Goal: Task Accomplishment & Management: Use online tool/utility

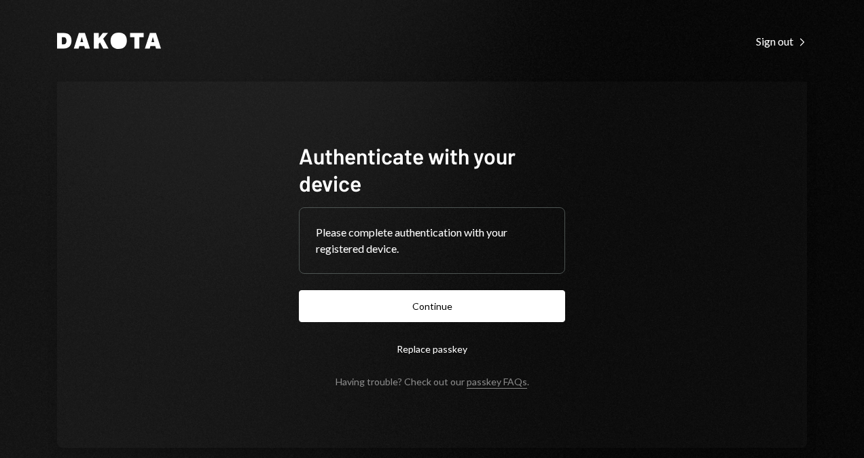
click at [445, 323] on form "Authenticate with your device Please complete authentication with your register…" at bounding box center [432, 264] width 266 height 245
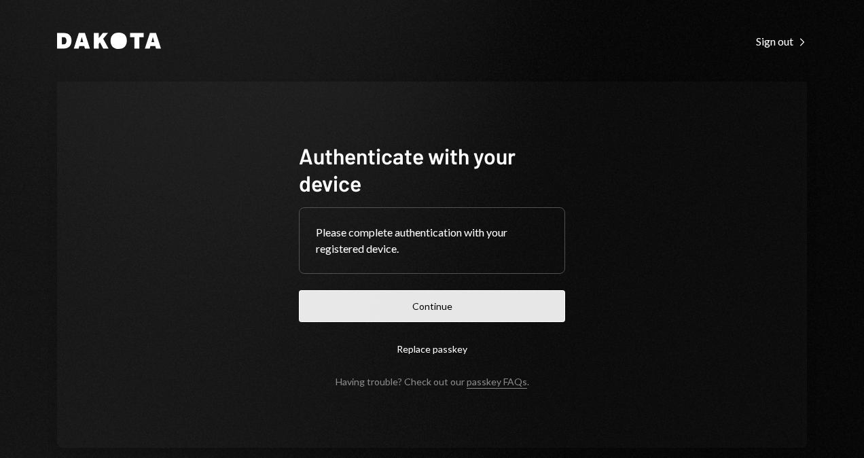
click at [445, 312] on button "Continue" at bounding box center [432, 306] width 266 height 32
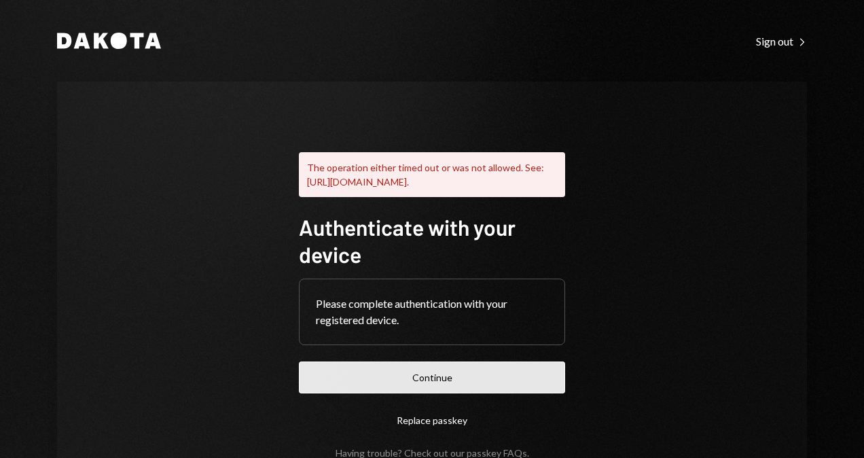
click at [419, 390] on button "Continue" at bounding box center [432, 377] width 266 height 32
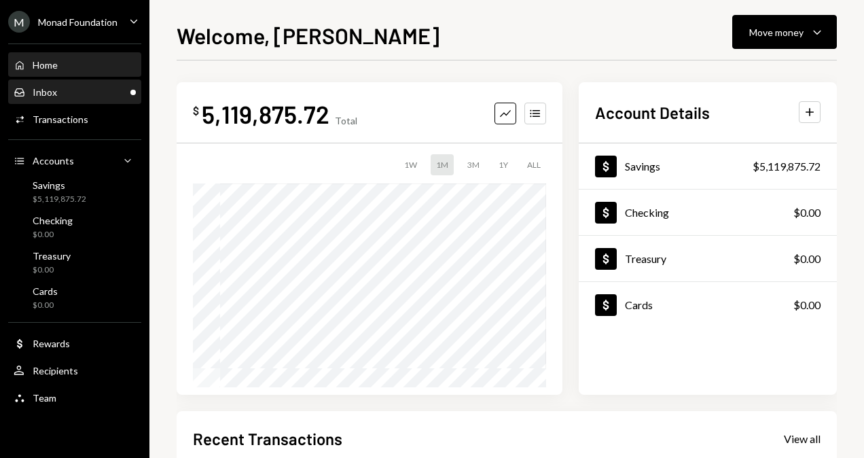
click at [77, 92] on div "Inbox Inbox" at bounding box center [75, 92] width 122 height 12
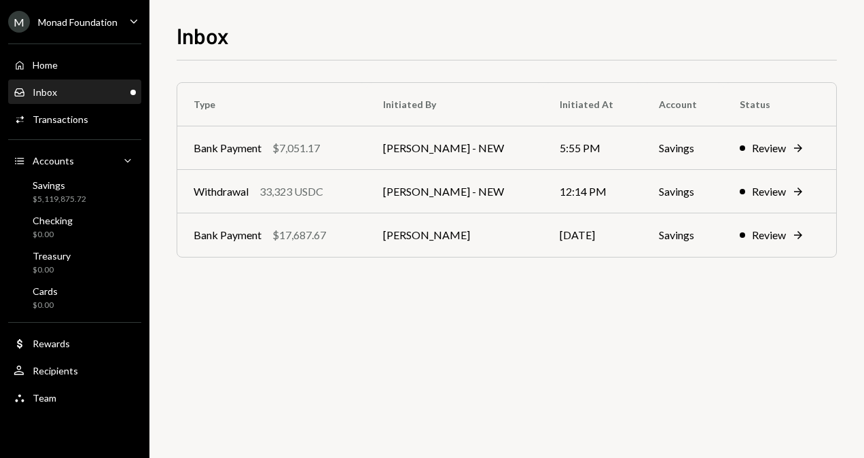
click at [117, 26] on div "M Monad Foundation Caret Down" at bounding box center [74, 22] width 149 height 22
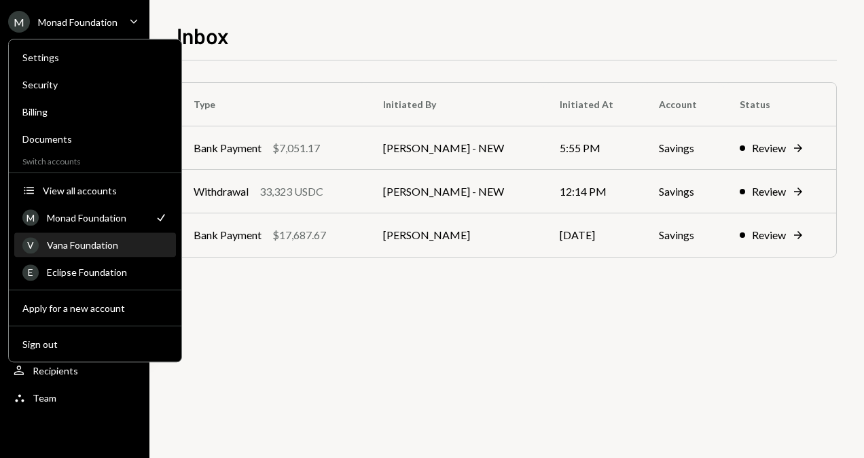
click at [94, 242] on div "Vana Foundation" at bounding box center [107, 245] width 121 height 12
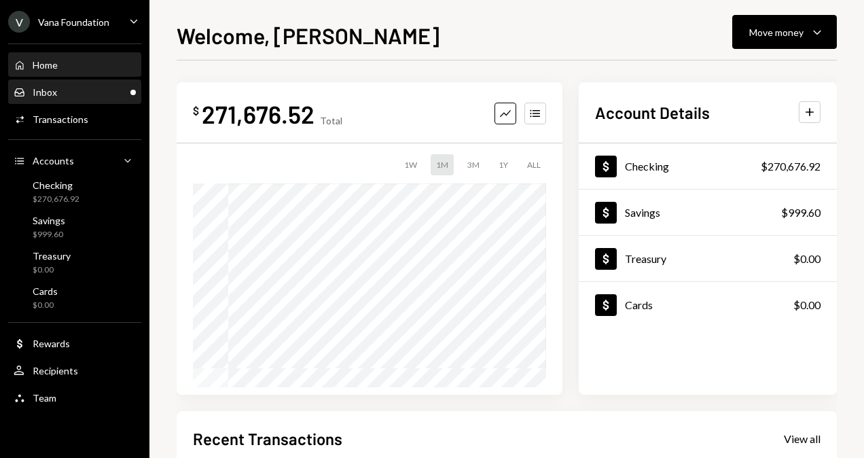
click at [95, 87] on div "Inbox Inbox" at bounding box center [75, 92] width 122 height 12
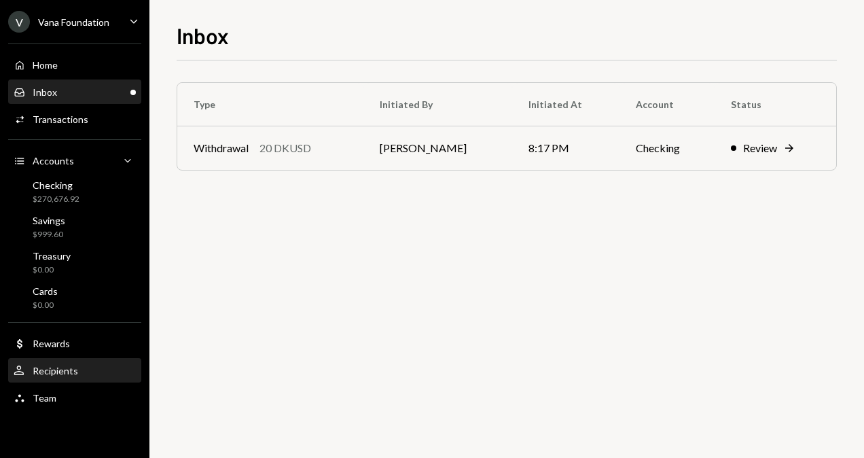
click at [84, 374] on div "User Recipients" at bounding box center [75, 371] width 122 height 12
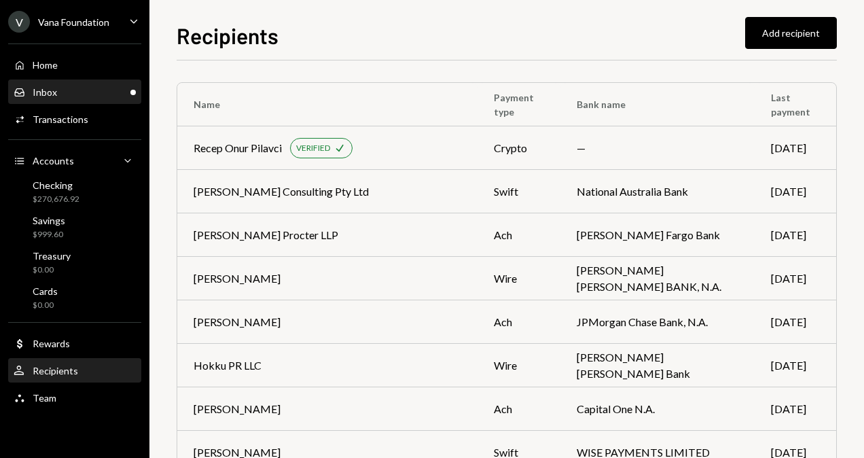
click at [88, 94] on div "Inbox Inbox" at bounding box center [75, 92] width 122 height 12
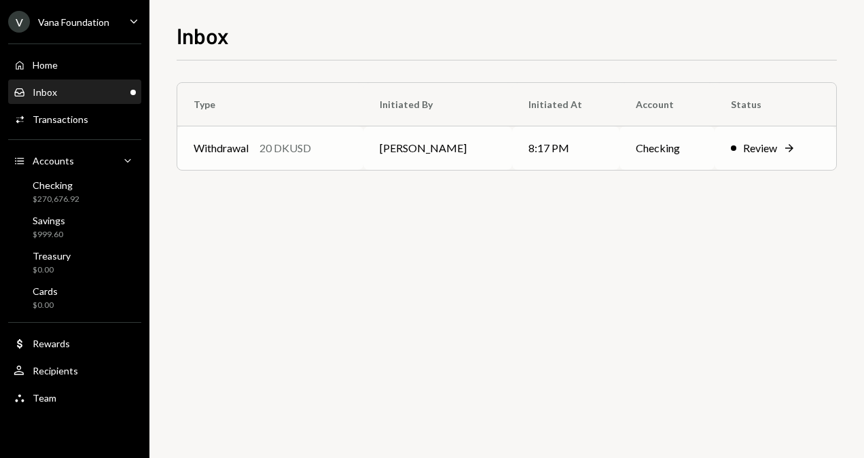
click at [486, 145] on td "[PERSON_NAME]" at bounding box center [437, 147] width 149 height 43
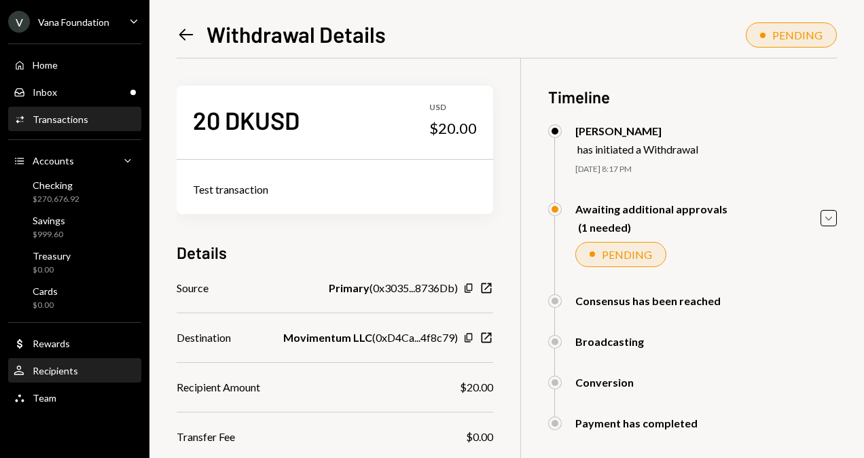
click at [75, 374] on div "Recipients" at bounding box center [56, 371] width 46 height 12
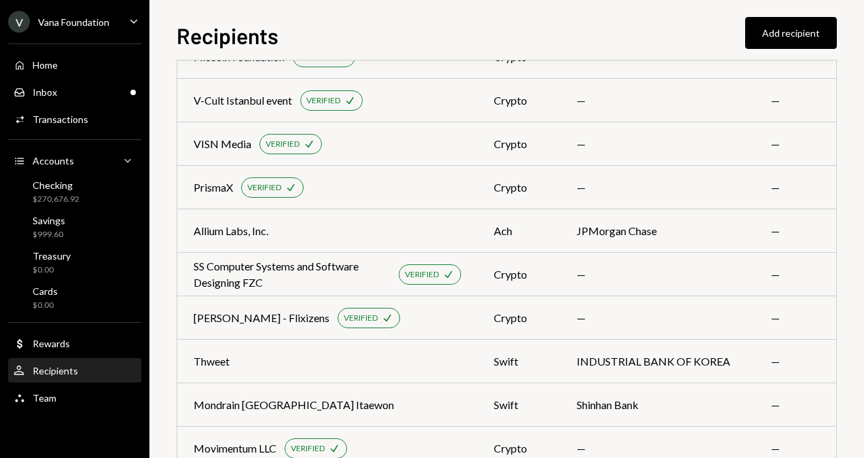
scroll to position [3739, 0]
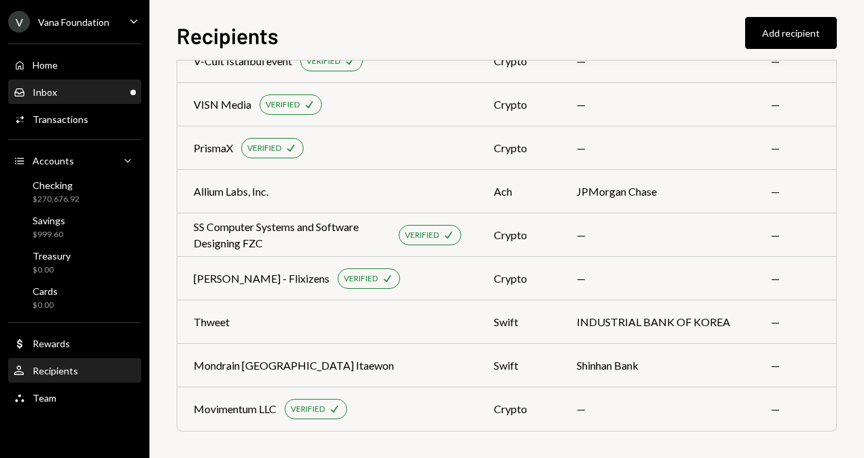
click at [82, 88] on div "Inbox Inbox" at bounding box center [75, 92] width 122 height 12
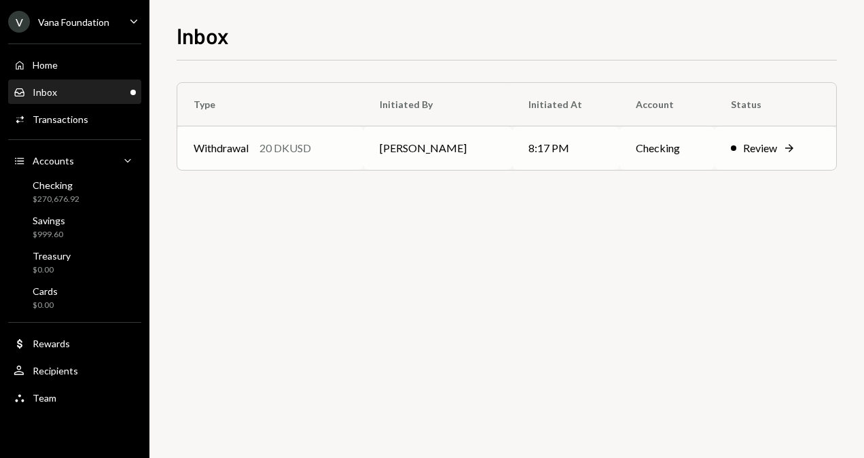
click at [418, 153] on td "Mattana Kusolsittat" at bounding box center [437, 147] width 149 height 43
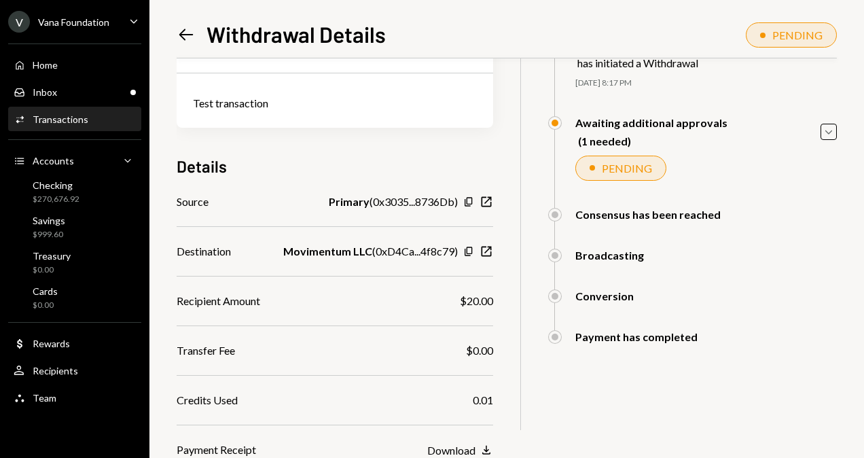
scroll to position [68, 0]
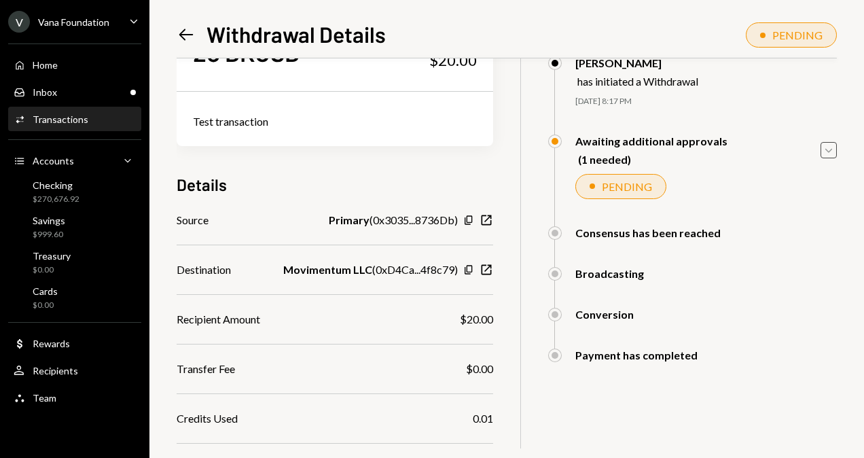
click at [826, 149] on icon "button" at bounding box center [828, 151] width 7 height 4
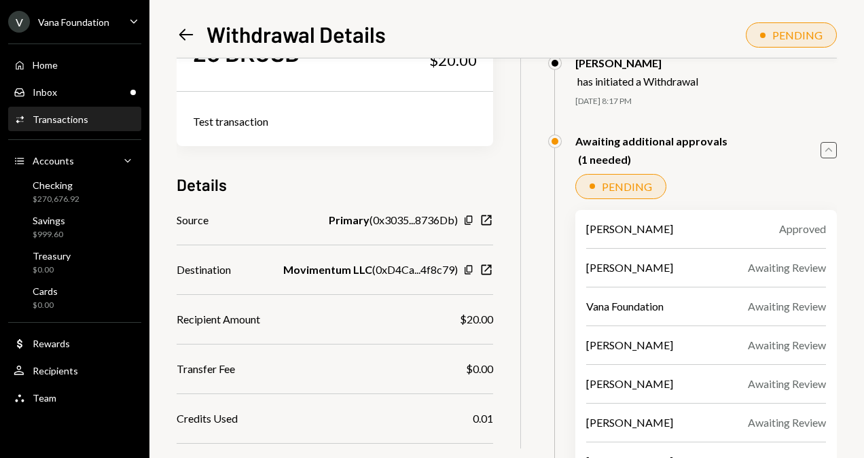
click at [827, 148] on icon "Caret Up" at bounding box center [828, 150] width 15 height 15
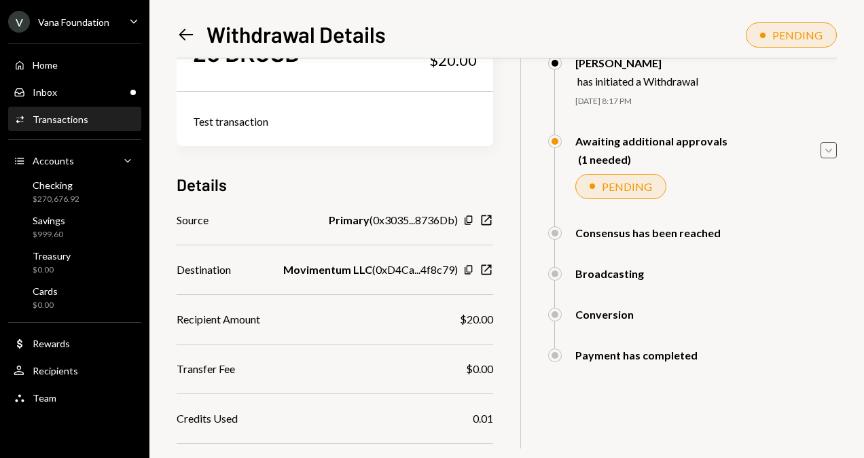
scroll to position [205, 0]
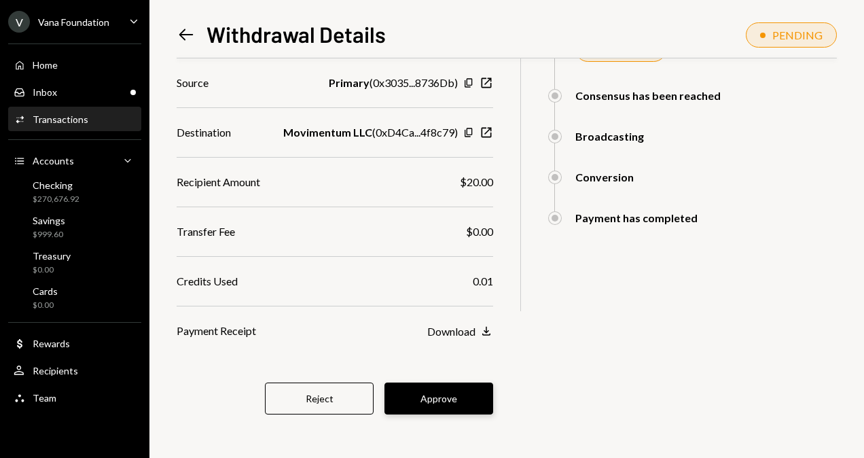
click at [474, 399] on button "Approve" at bounding box center [438, 398] width 109 height 32
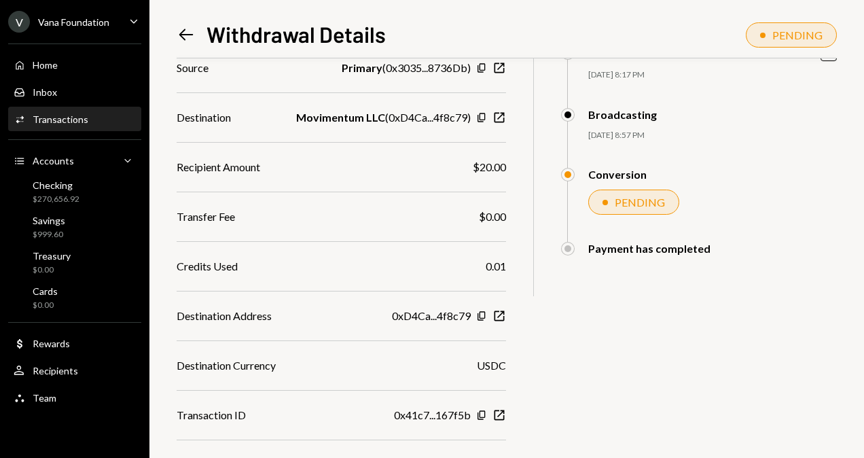
scroll to position [235, 0]
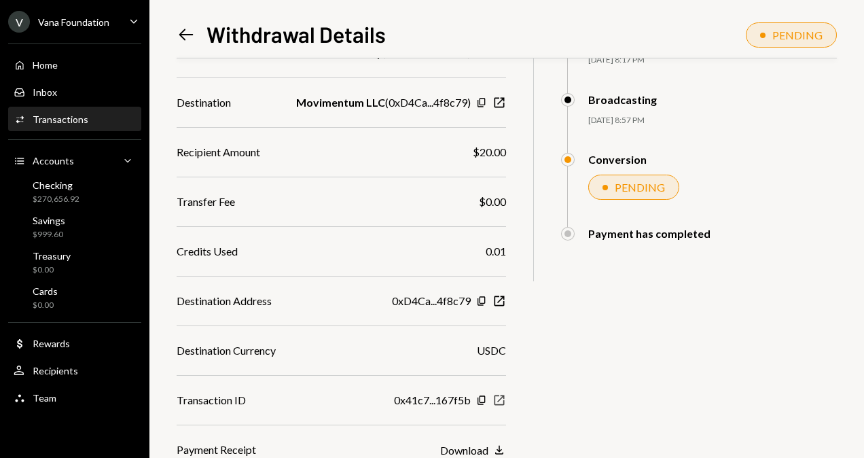
click at [492, 402] on icon "New Window" at bounding box center [499, 400] width 14 height 14
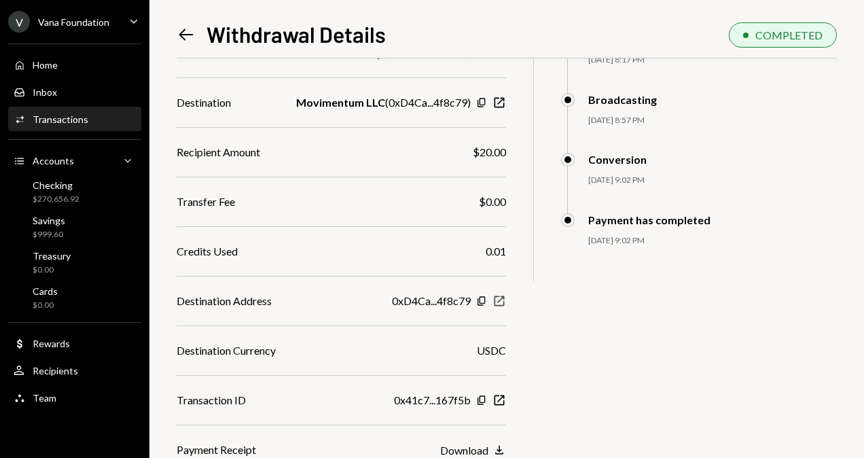
click at [506, 301] on icon "New Window" at bounding box center [499, 301] width 14 height 14
click at [180, 38] on icon "Left Arrow" at bounding box center [186, 34] width 19 height 19
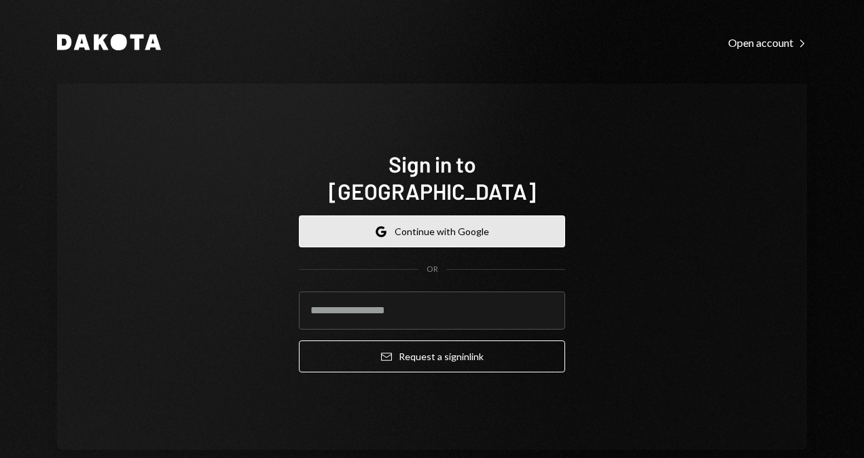
click at [484, 217] on button "Google Continue with Google" at bounding box center [432, 231] width 266 height 32
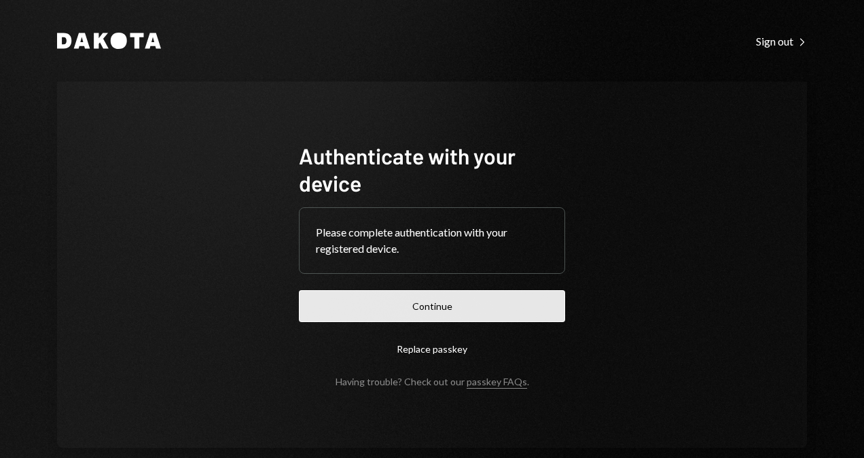
click at [488, 307] on button "Continue" at bounding box center [432, 306] width 266 height 32
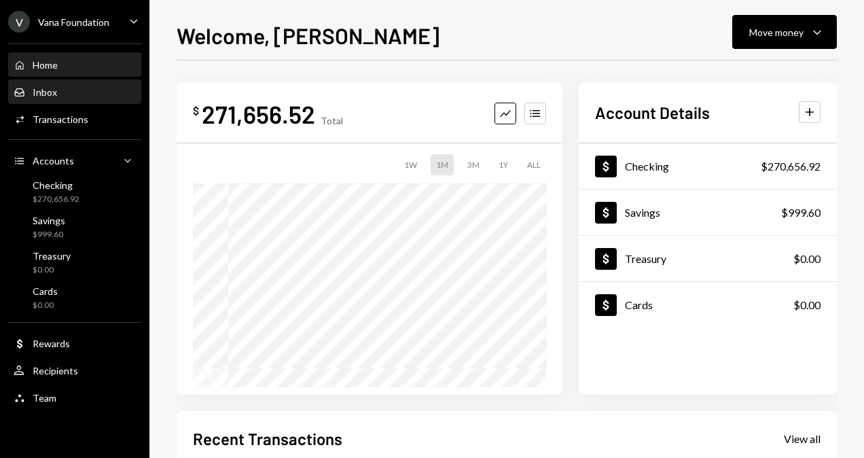
click at [75, 97] on div "Inbox Inbox" at bounding box center [75, 92] width 122 height 12
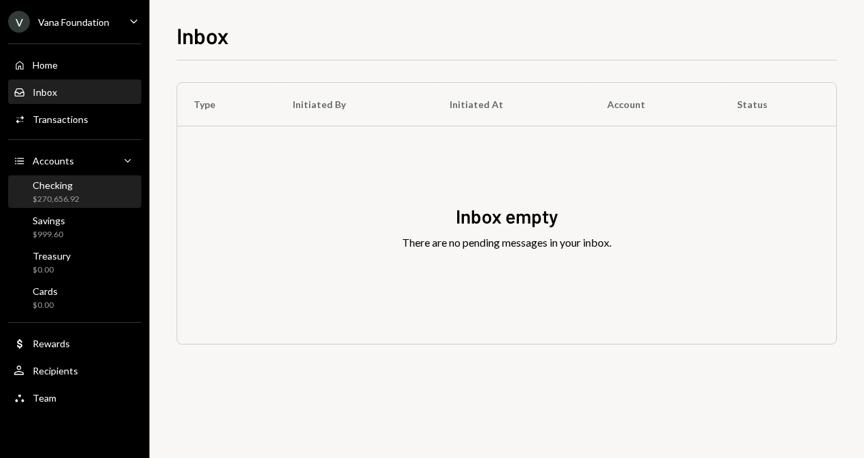
click at [80, 194] on div "Checking $270,656.92" at bounding box center [75, 192] width 122 height 26
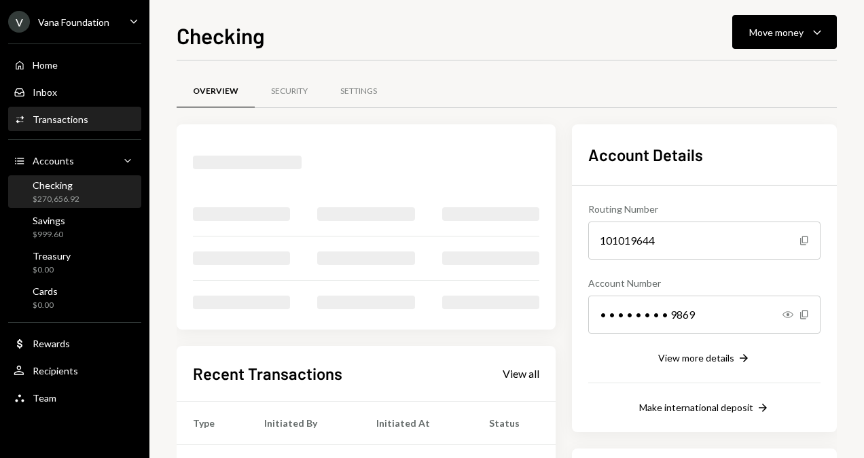
click at [68, 122] on div "Transactions" at bounding box center [61, 119] width 56 height 12
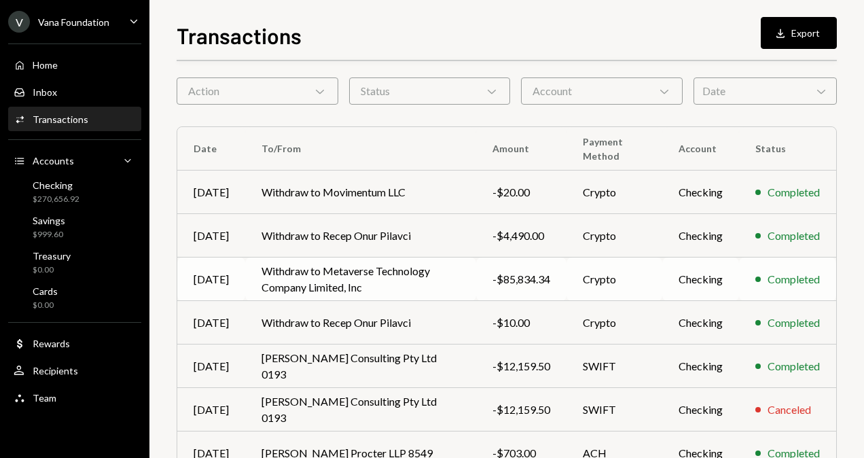
scroll to position [68, 0]
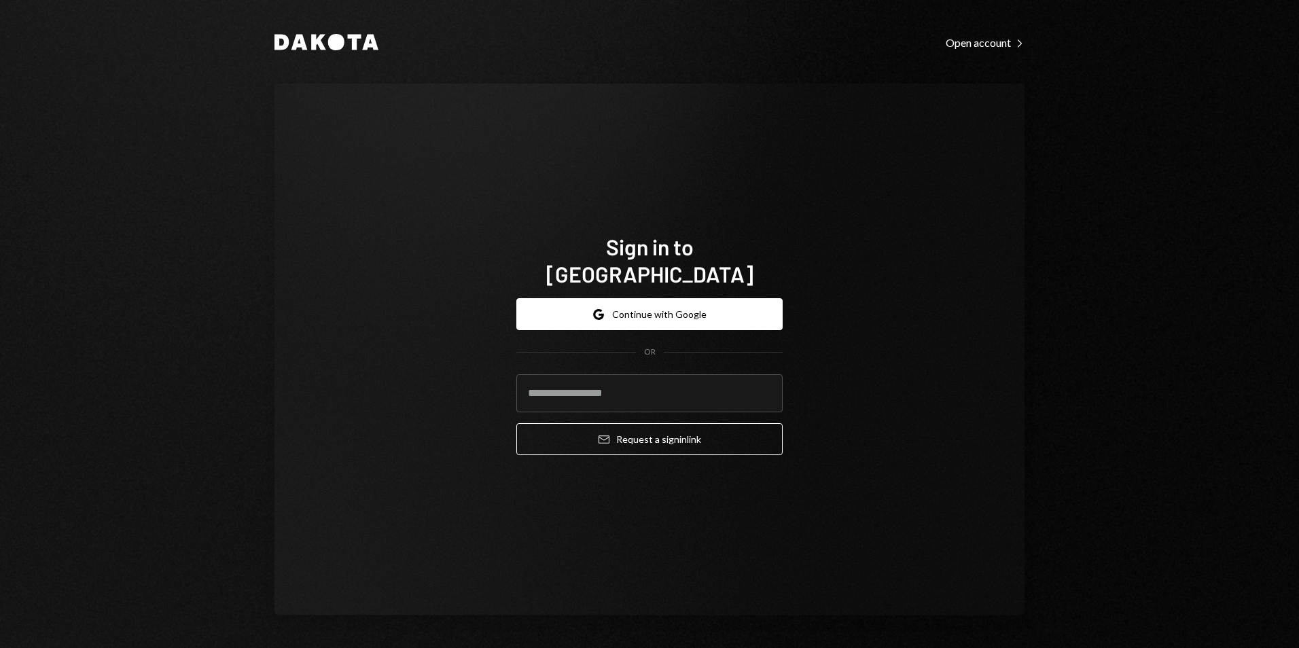
type input "**********"
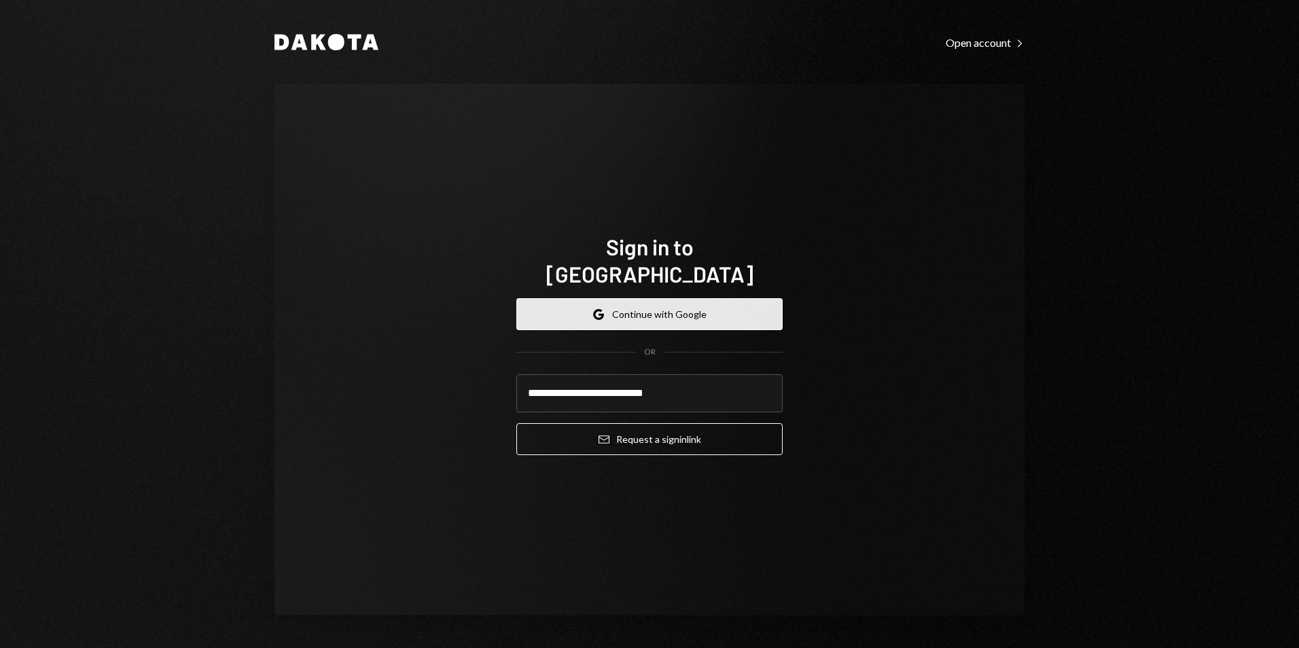
click at [658, 299] on button "Google Continue with Google" at bounding box center [649, 314] width 266 height 32
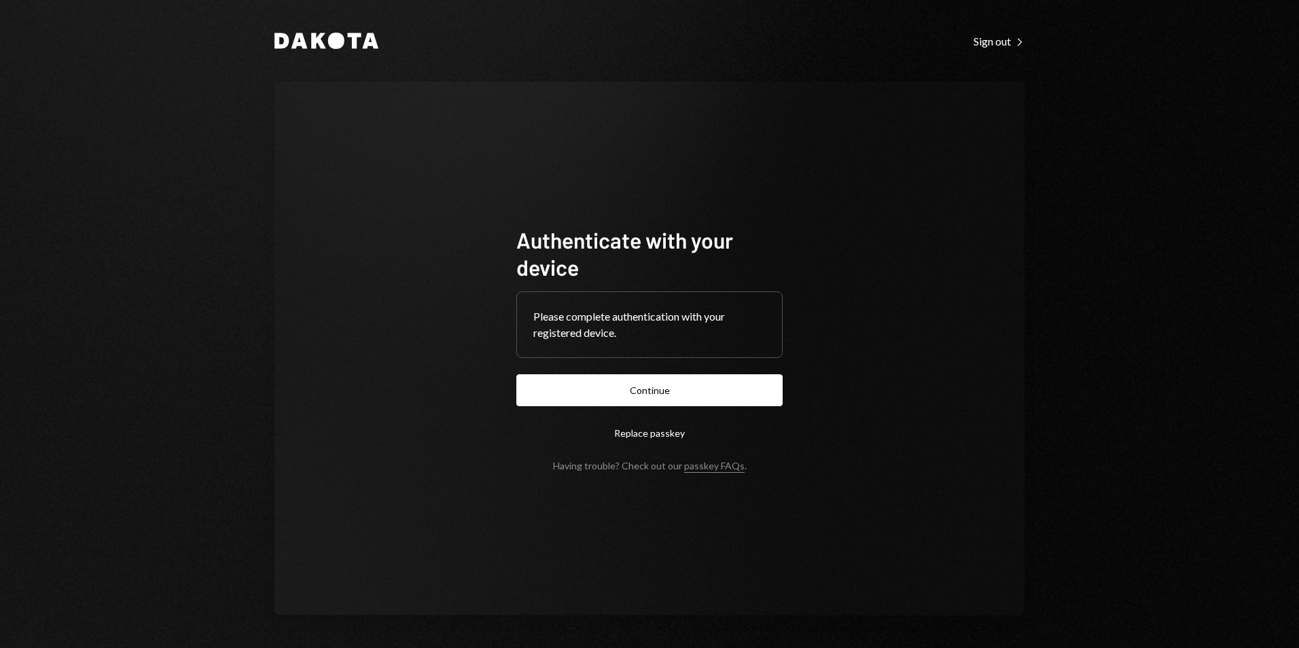
click at [743, 380] on button "Continue" at bounding box center [649, 390] width 266 height 32
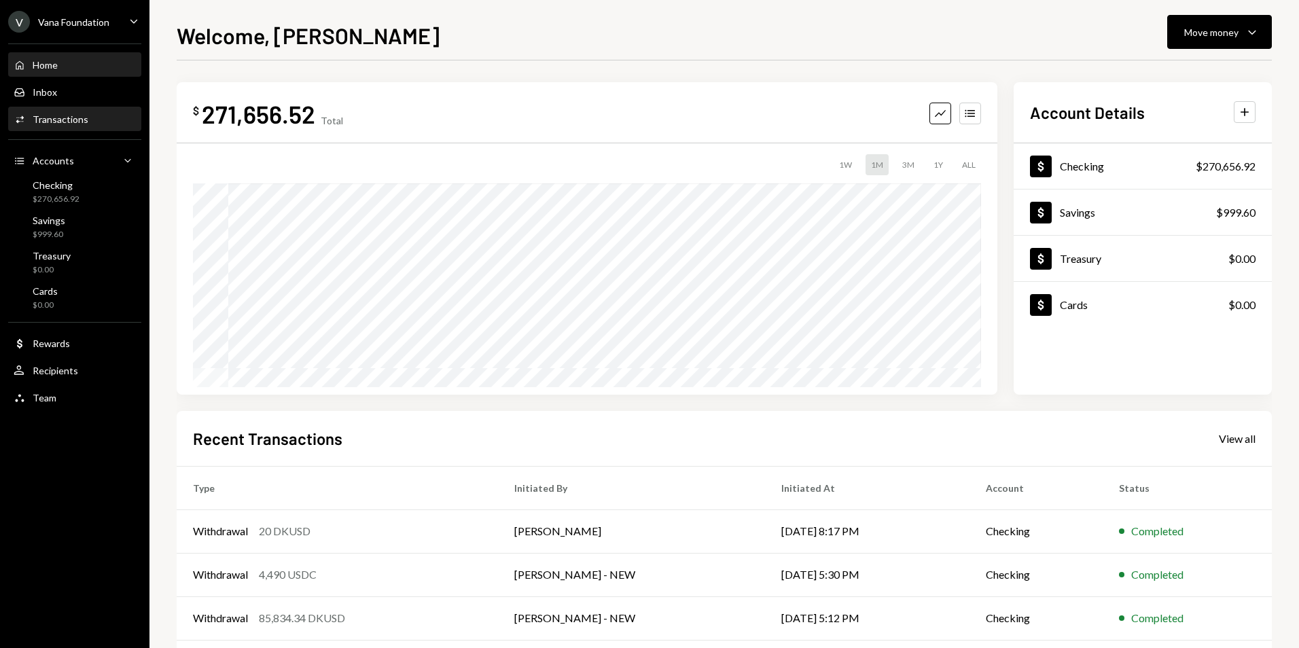
click at [75, 125] on div "Activities Transactions" at bounding box center [51, 119] width 75 height 12
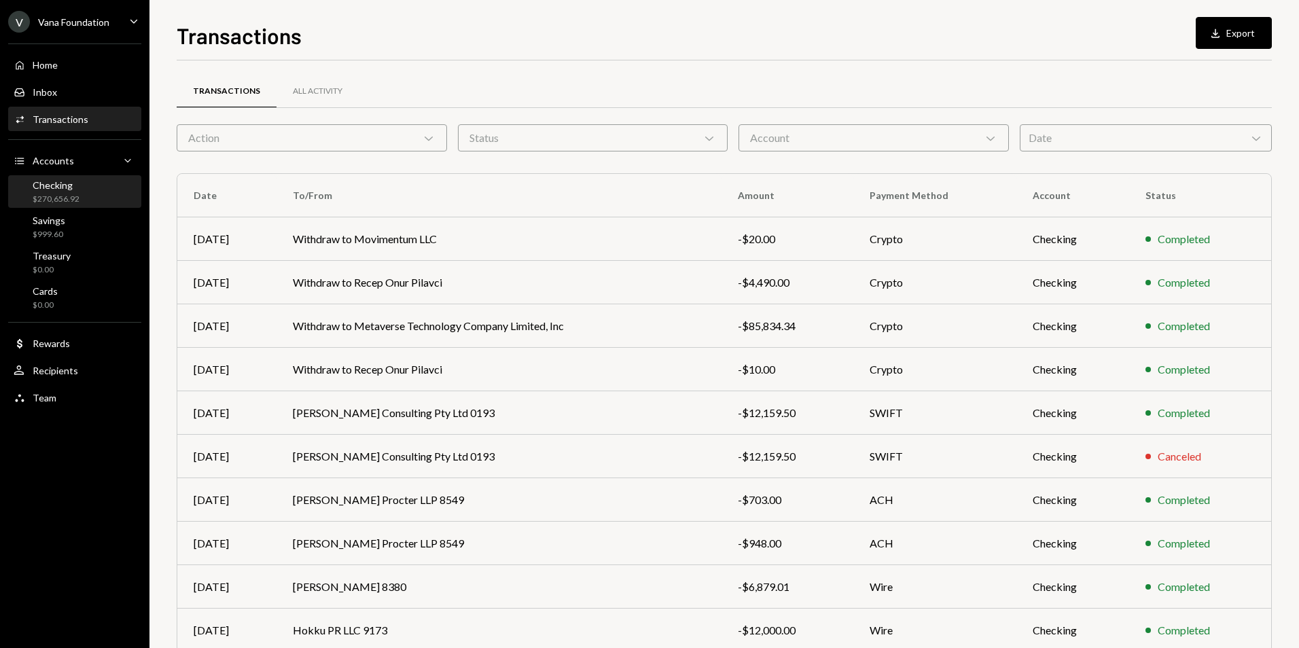
click at [92, 187] on div "Checking $270,656.92" at bounding box center [75, 192] width 122 height 26
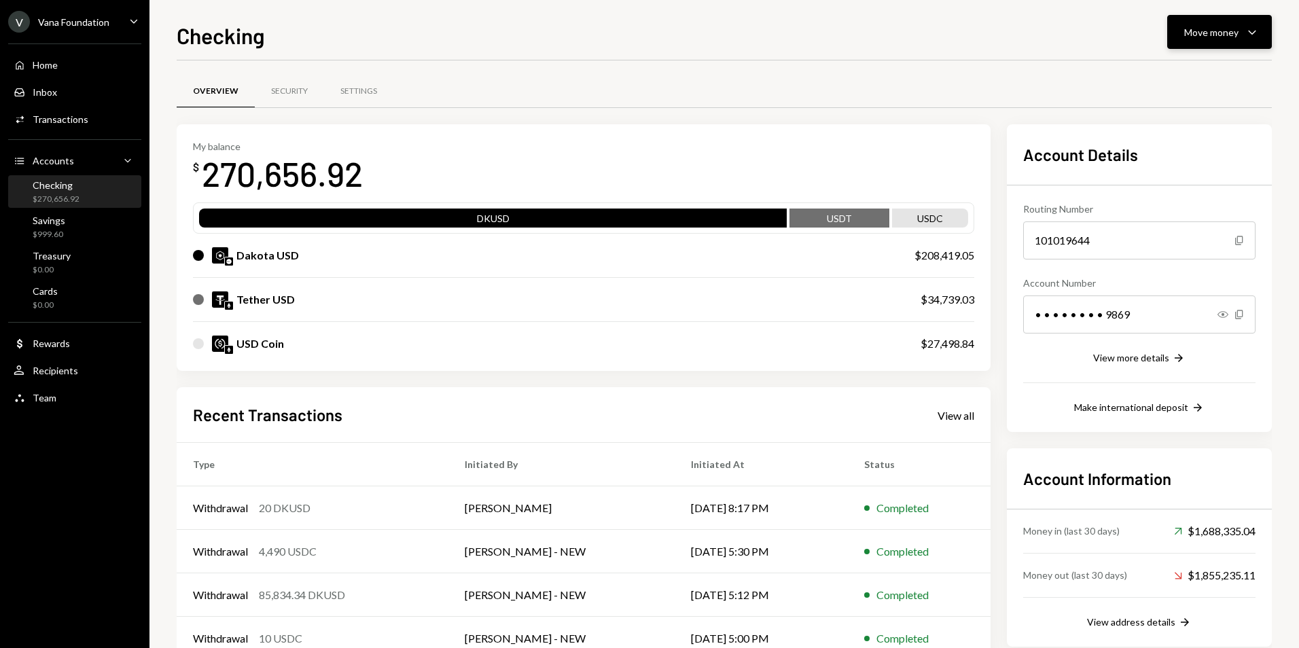
click at [1236, 46] on button "Move money Caret Down" at bounding box center [1219, 32] width 105 height 34
click at [1179, 70] on div "Send" at bounding box center [1208, 73] width 99 height 14
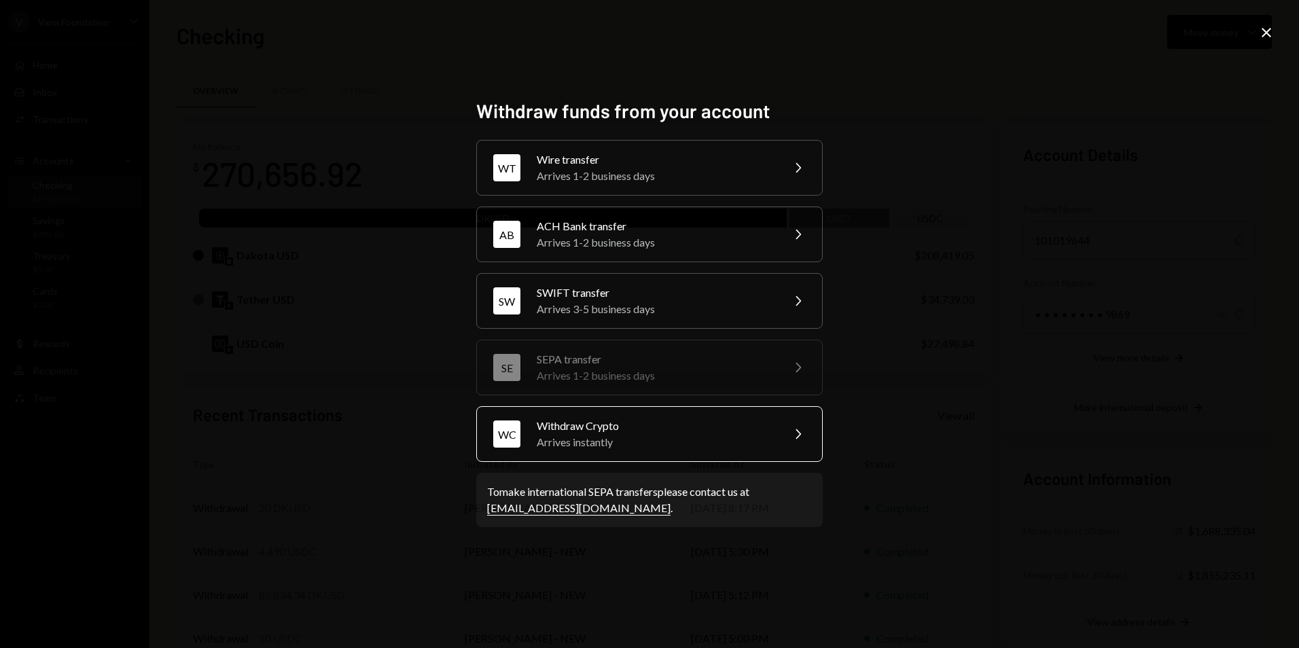
click at [616, 436] on div "Arrives instantly" at bounding box center [655, 442] width 236 height 16
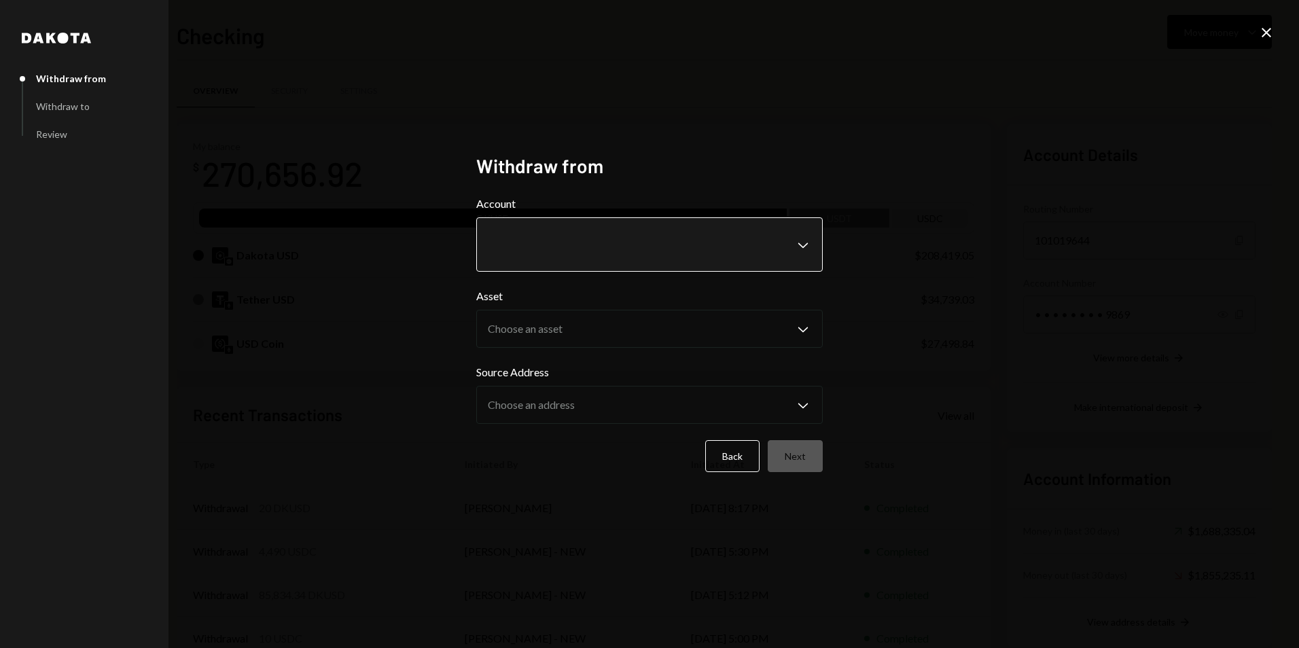
click at [592, 238] on body "V Vana Foundation Caret Down Home Home Inbox Inbox Activities Transactions Acco…" at bounding box center [649, 324] width 1299 height 648
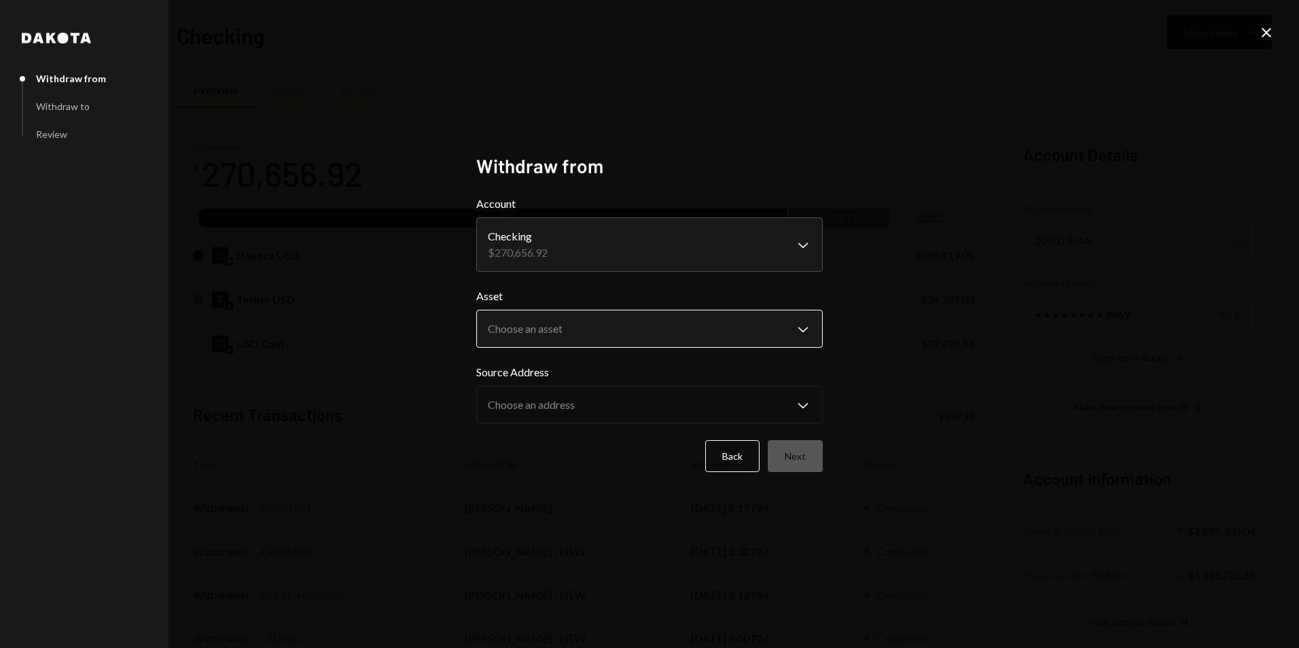
click at [541, 338] on body "V Vana Foundation Caret Down Home Home Inbox Inbox Activities Transactions Acco…" at bounding box center [649, 324] width 1299 height 648
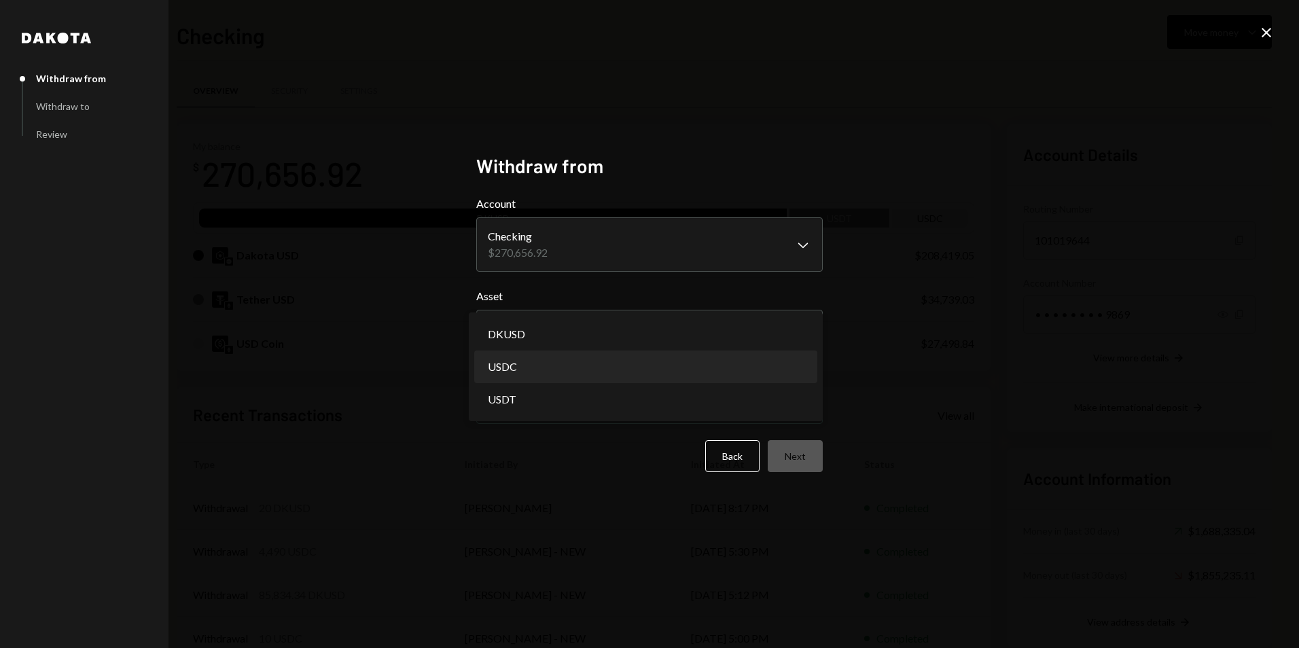
select select "****"
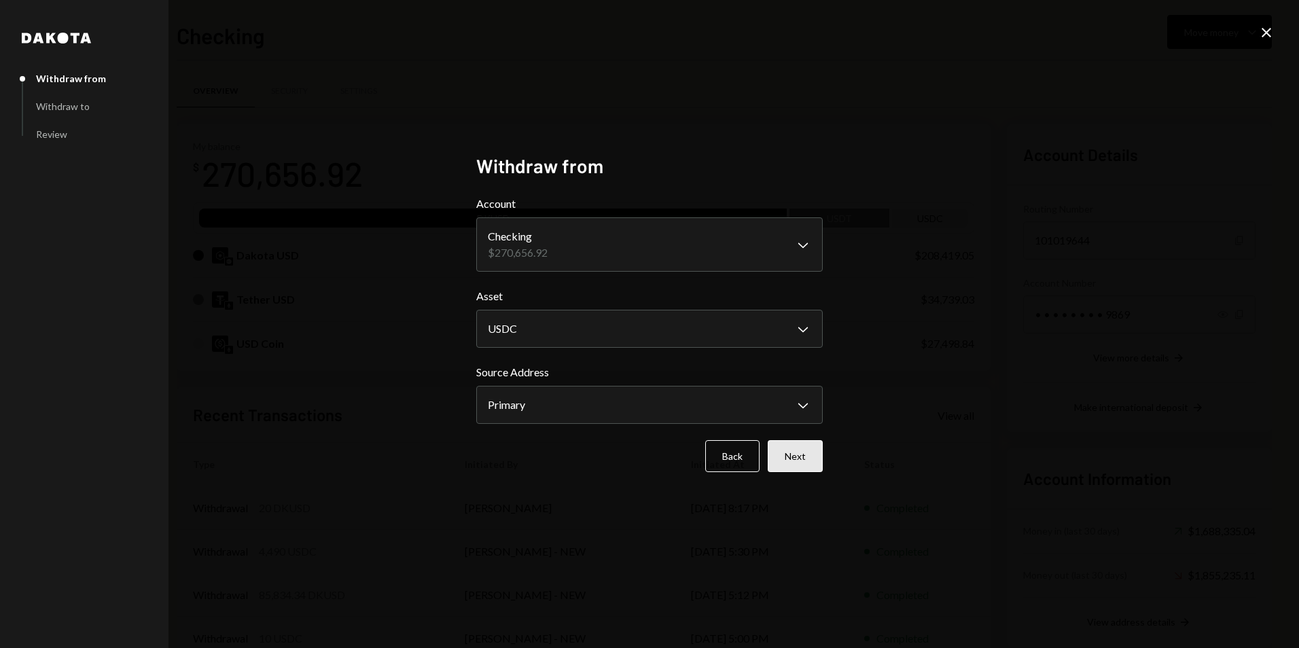
click at [819, 454] on button "Next" at bounding box center [795, 456] width 55 height 32
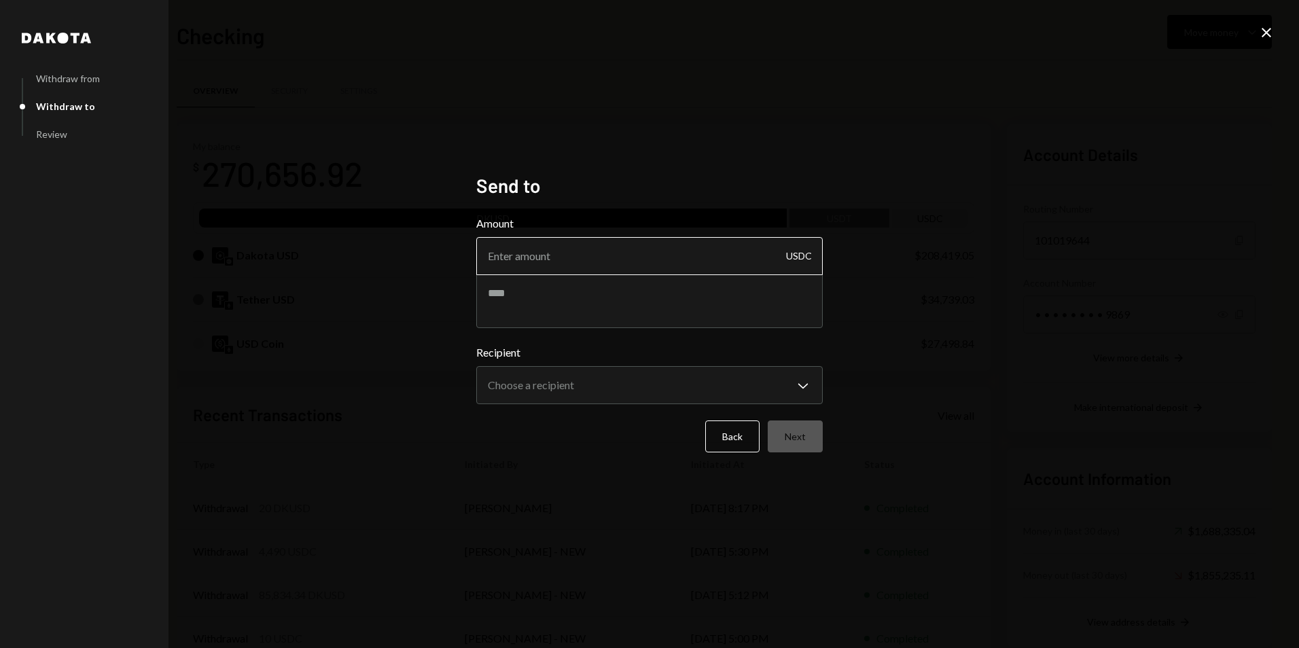
click at [614, 258] on input "Amount" at bounding box center [649, 256] width 346 height 38
type input "20980"
click at [538, 289] on textarea at bounding box center [649, 301] width 346 height 54
type textarea "**********"
click at [554, 396] on body "V Vana Foundation Caret Down Home Home Inbox Inbox Activities Transactions Acco…" at bounding box center [649, 324] width 1299 height 648
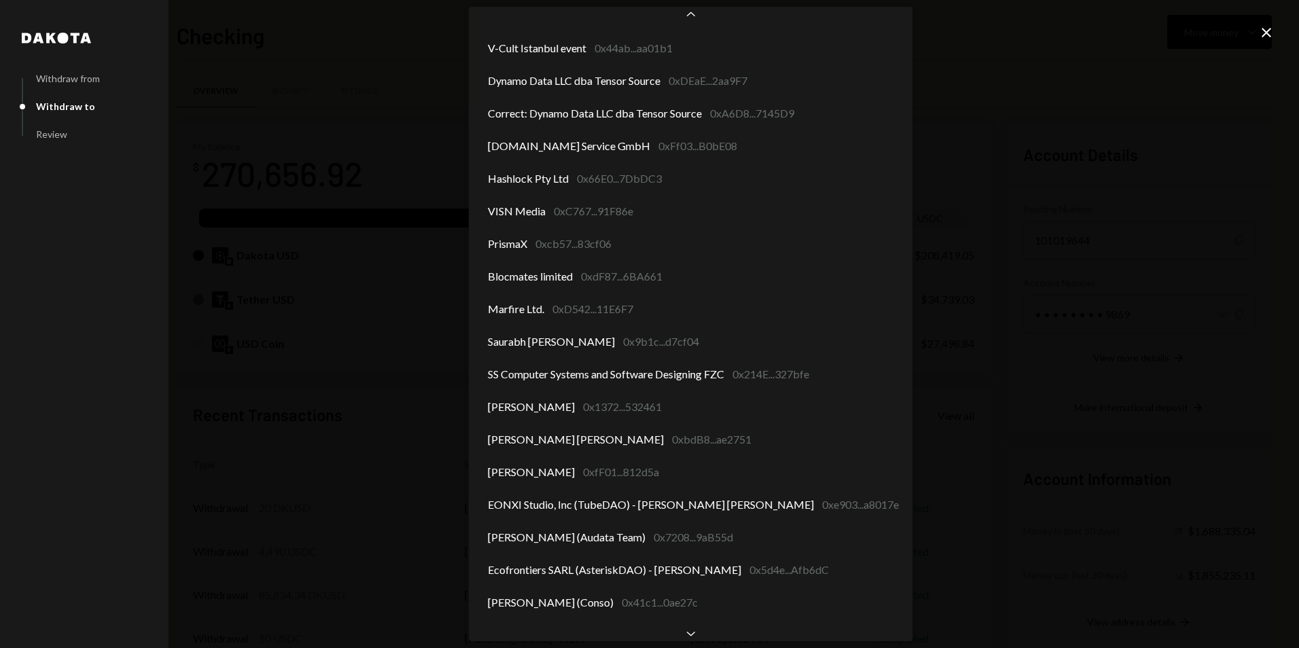
scroll to position [1219, 0]
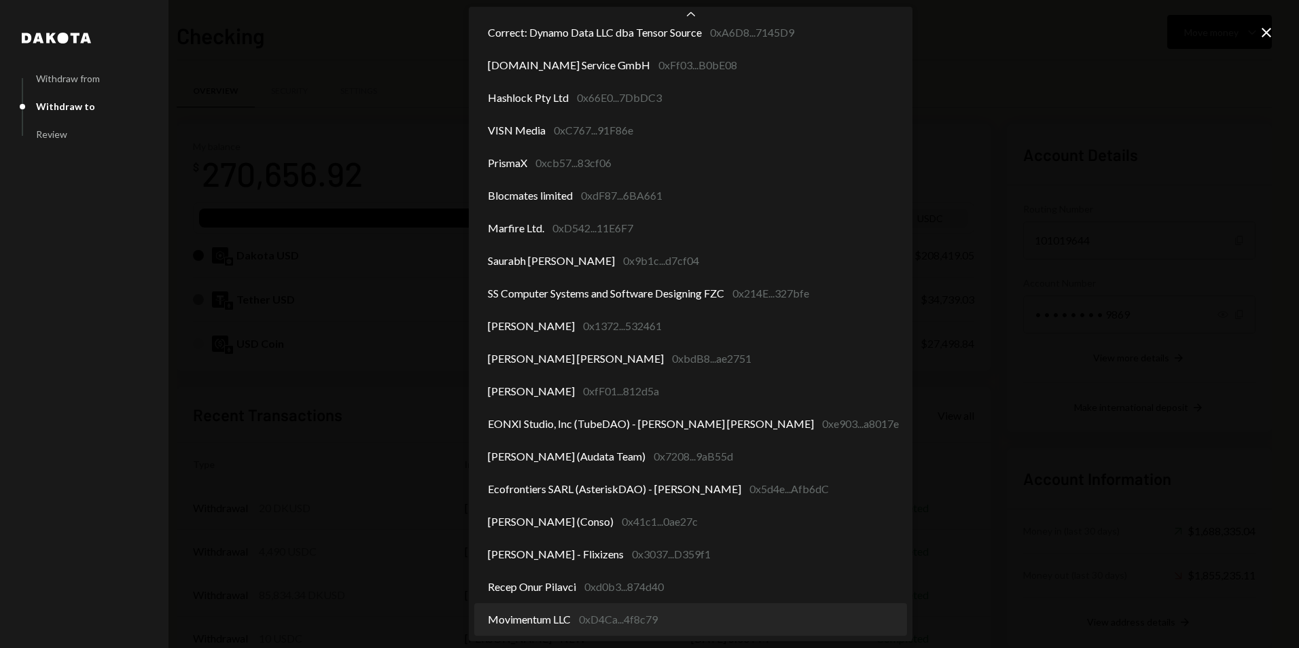
select select "**********"
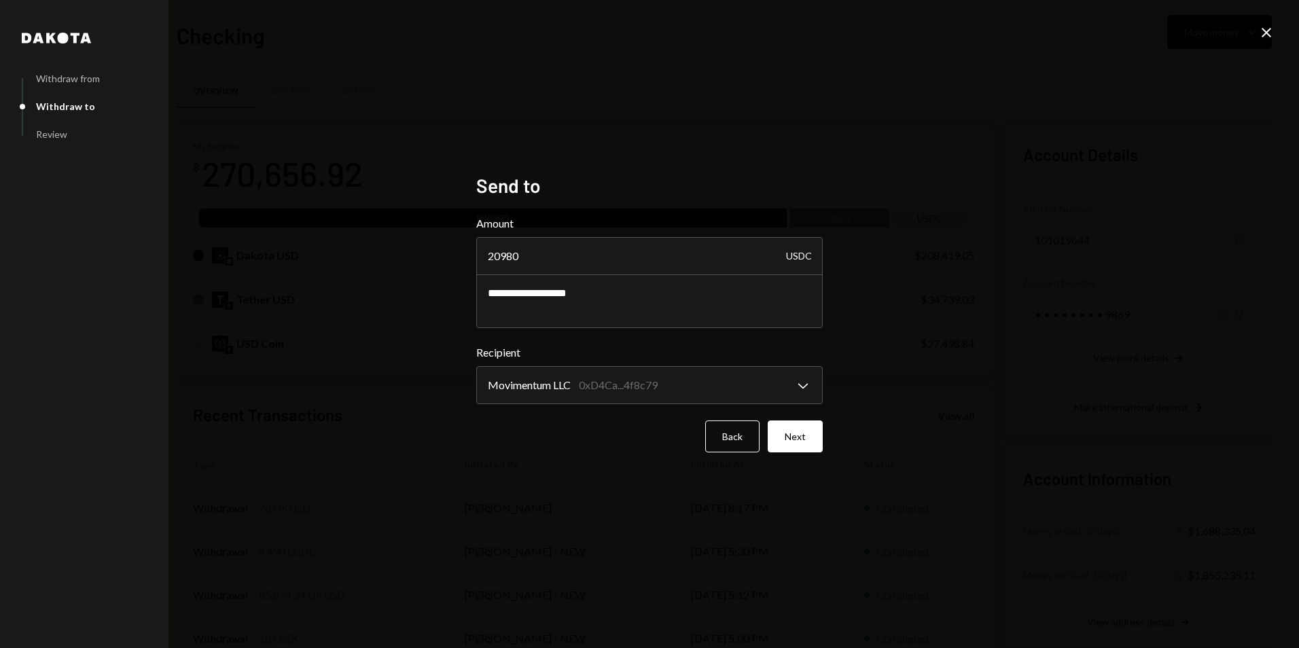
drag, startPoint x: 571, startPoint y: 258, endPoint x: 467, endPoint y: 241, distance: 105.3
click at [467, 241] on div "**********" at bounding box center [649, 324] width 379 height 333
click at [675, 270] on input "20980" at bounding box center [649, 256] width 346 height 38
click at [679, 302] on textarea "**********" at bounding box center [649, 301] width 346 height 54
click at [779, 435] on button "Next" at bounding box center [795, 436] width 55 height 32
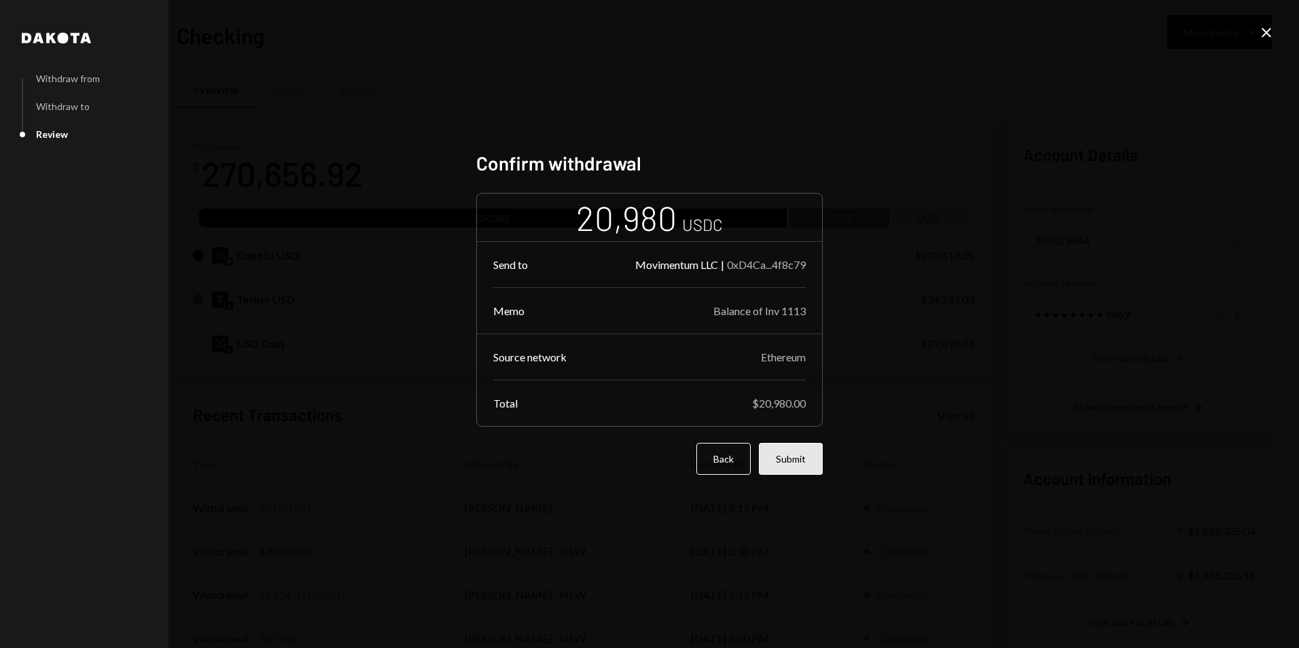
click at [785, 472] on button "Submit" at bounding box center [791, 459] width 64 height 32
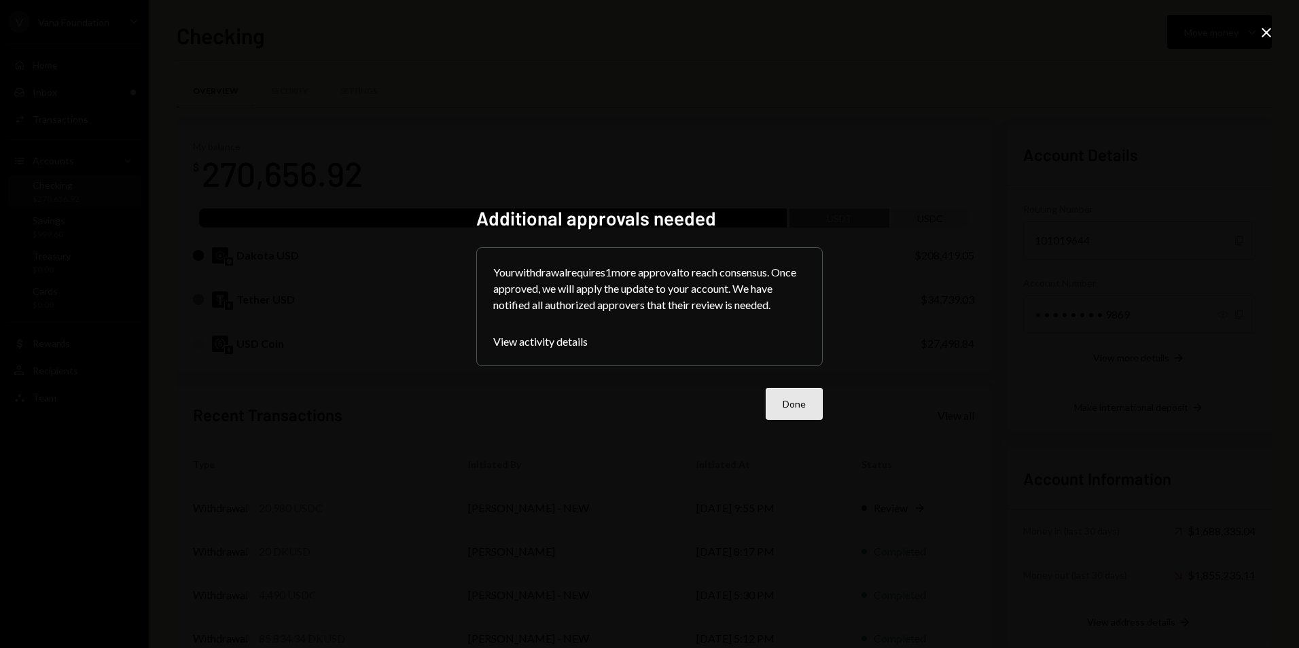
click at [776, 410] on button "Done" at bounding box center [794, 404] width 57 height 32
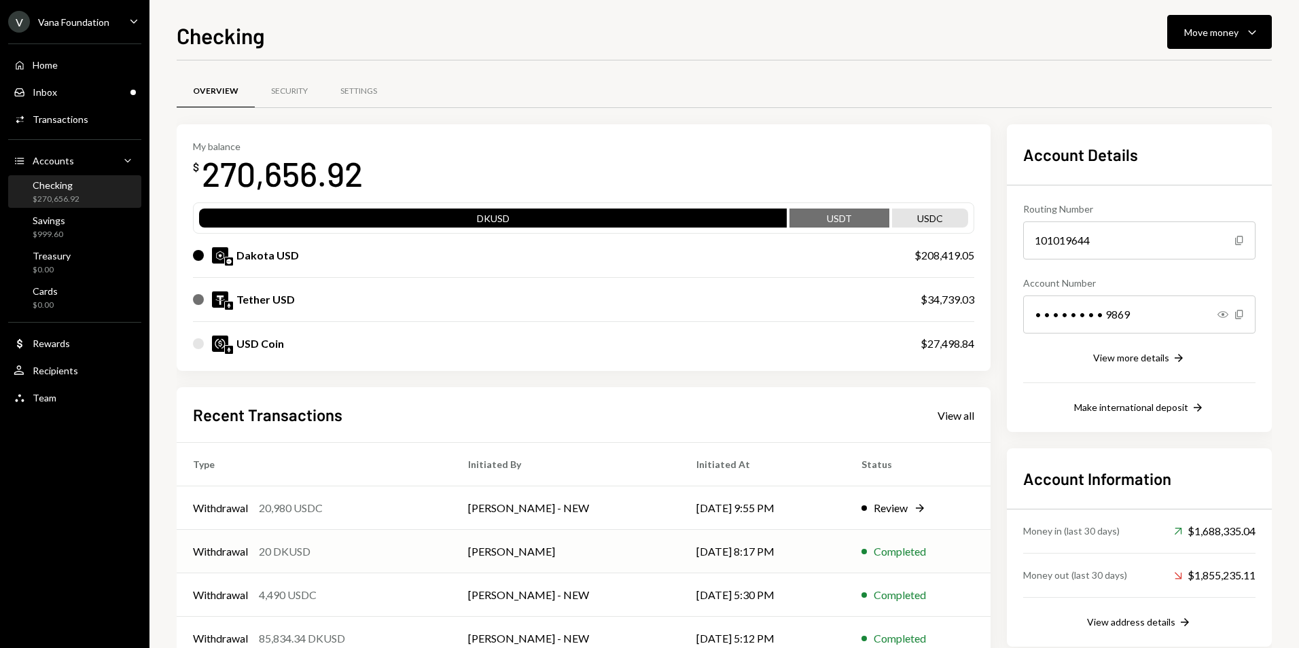
click at [325, 554] on div "Withdrawal 20 DKUSD" at bounding box center [314, 551] width 243 height 16
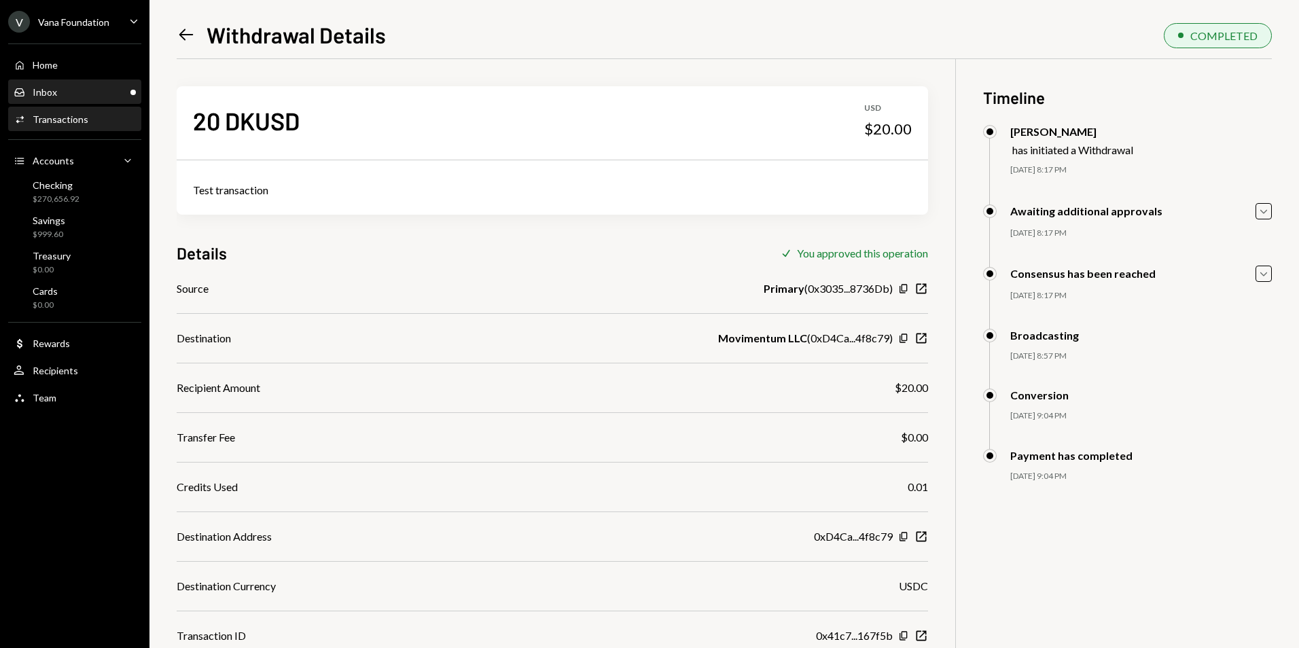
click at [129, 79] on link "Inbox Inbox" at bounding box center [74, 91] width 133 height 24
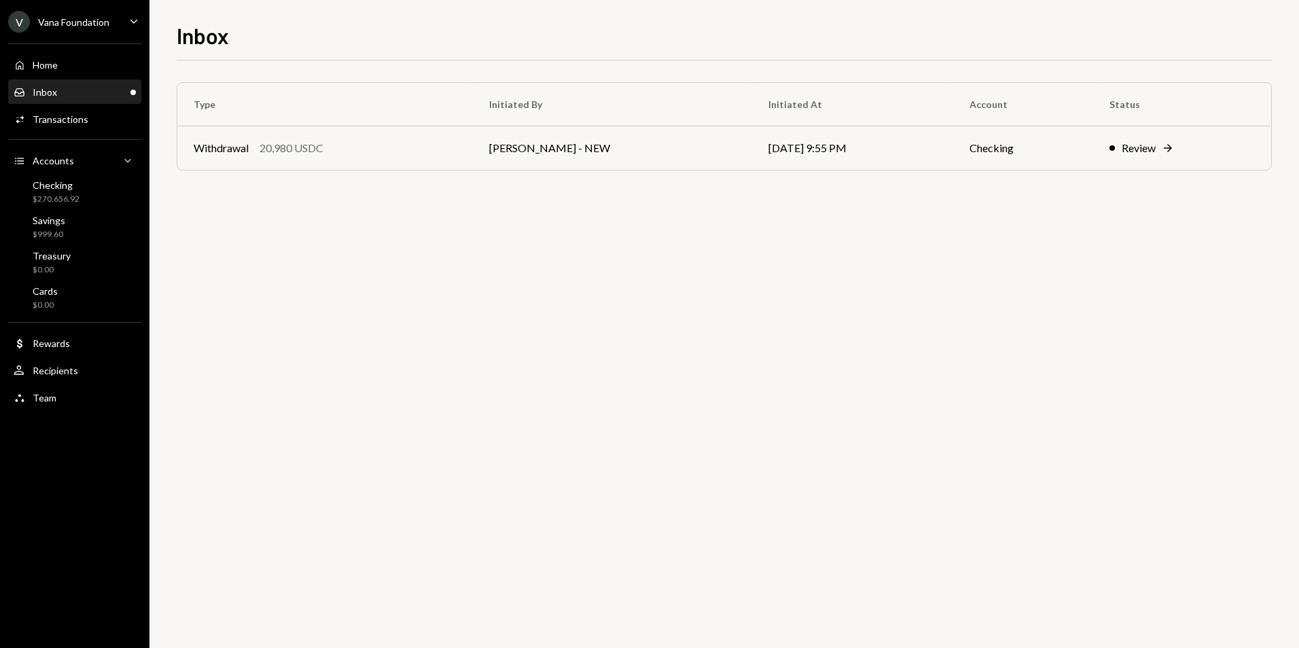
click at [125, 96] on div "Inbox Inbox" at bounding box center [75, 92] width 122 height 12
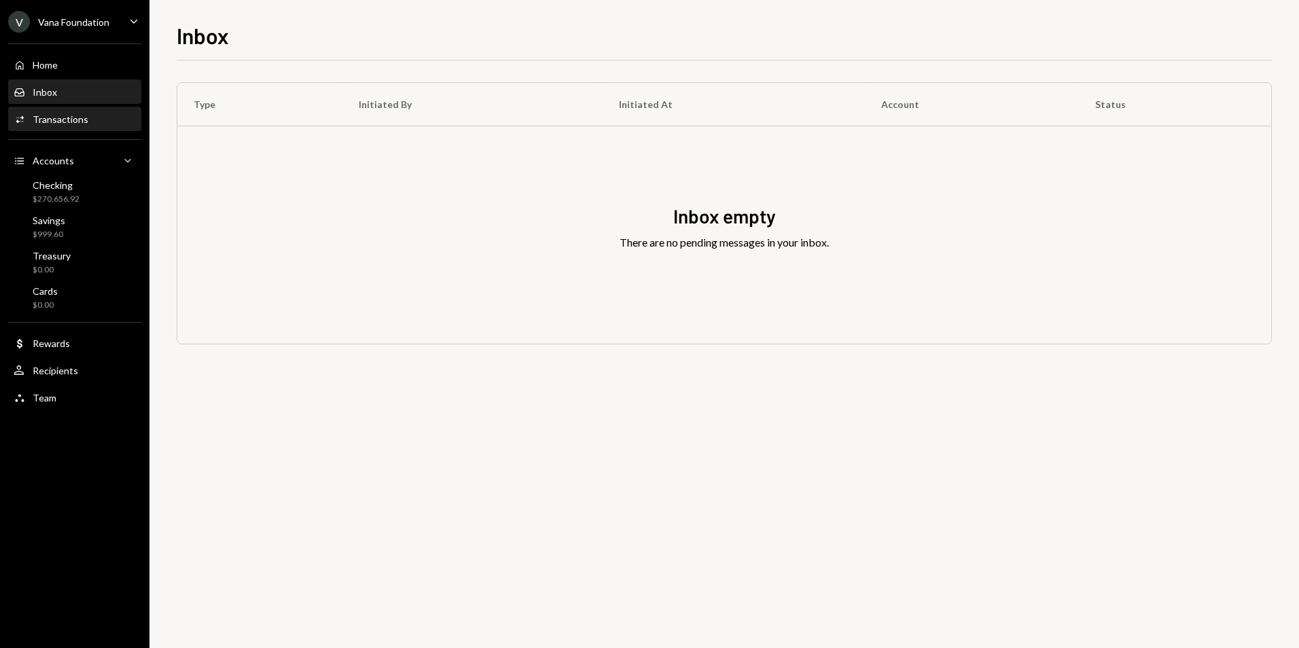
click at [85, 123] on div "Transactions" at bounding box center [61, 119] width 56 height 12
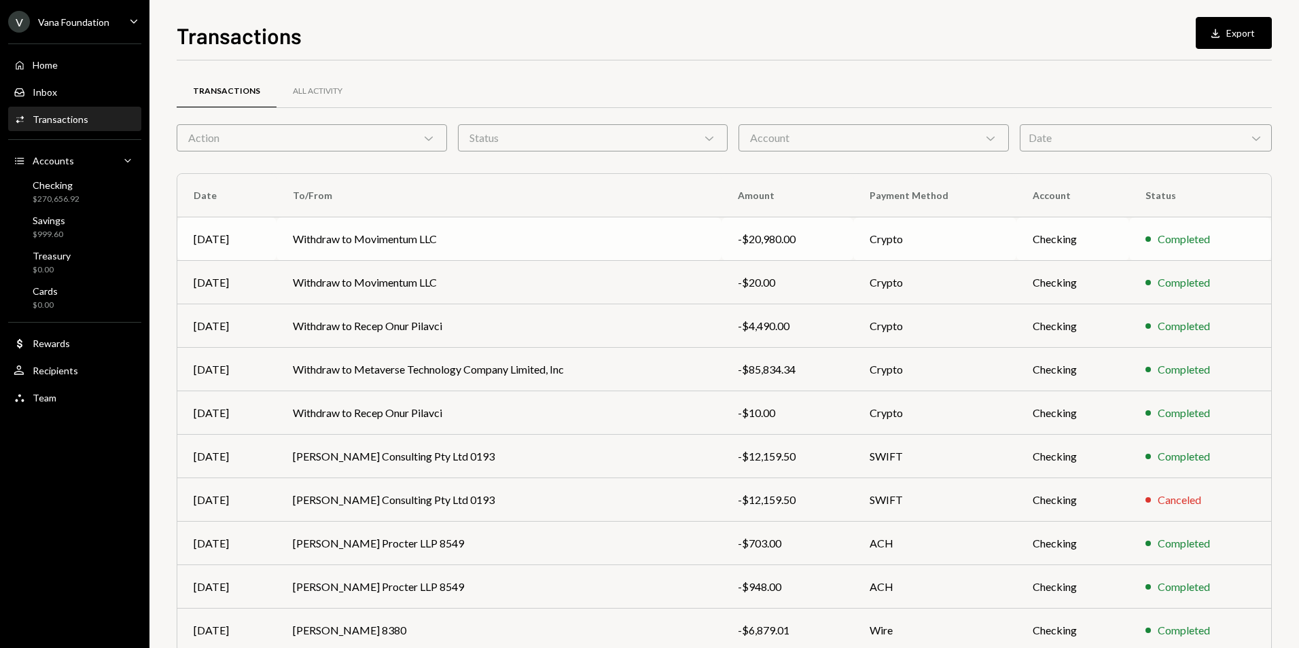
click at [603, 233] on td "Withdraw to Movimentum LLC" at bounding box center [498, 238] width 444 height 43
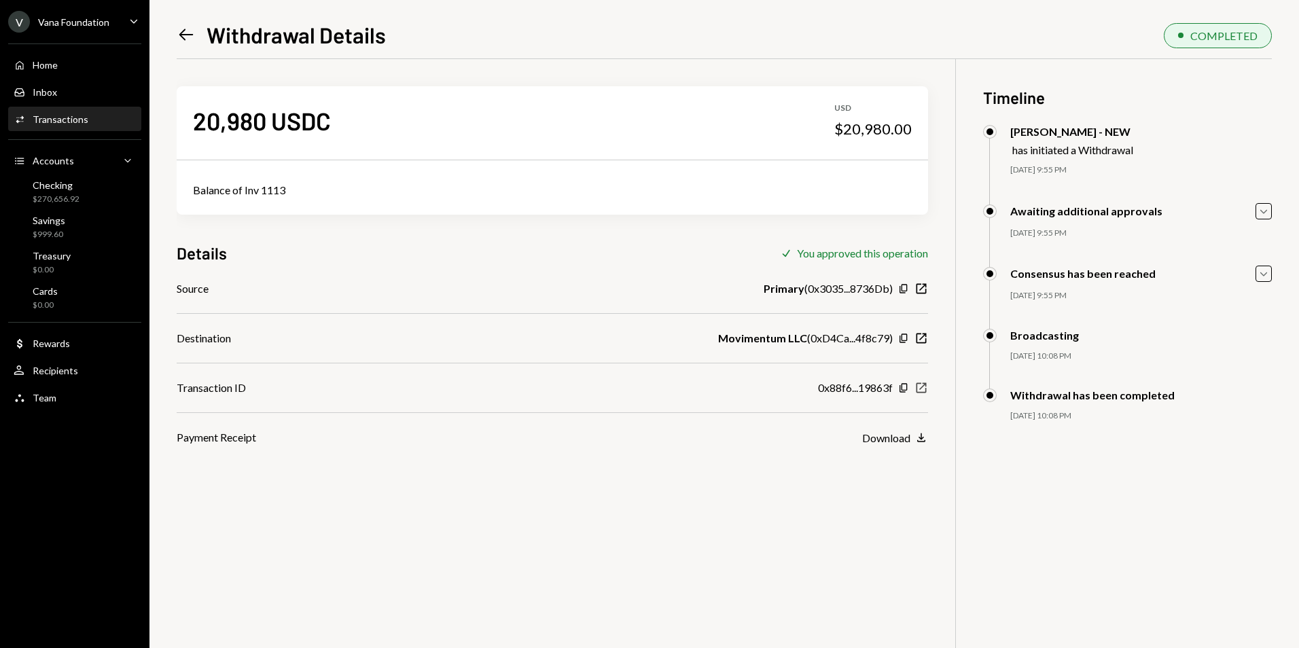
click at [921, 388] on icon "button" at bounding box center [921, 388] width 10 height 10
